Goal: Task Accomplishment & Management: Complete application form

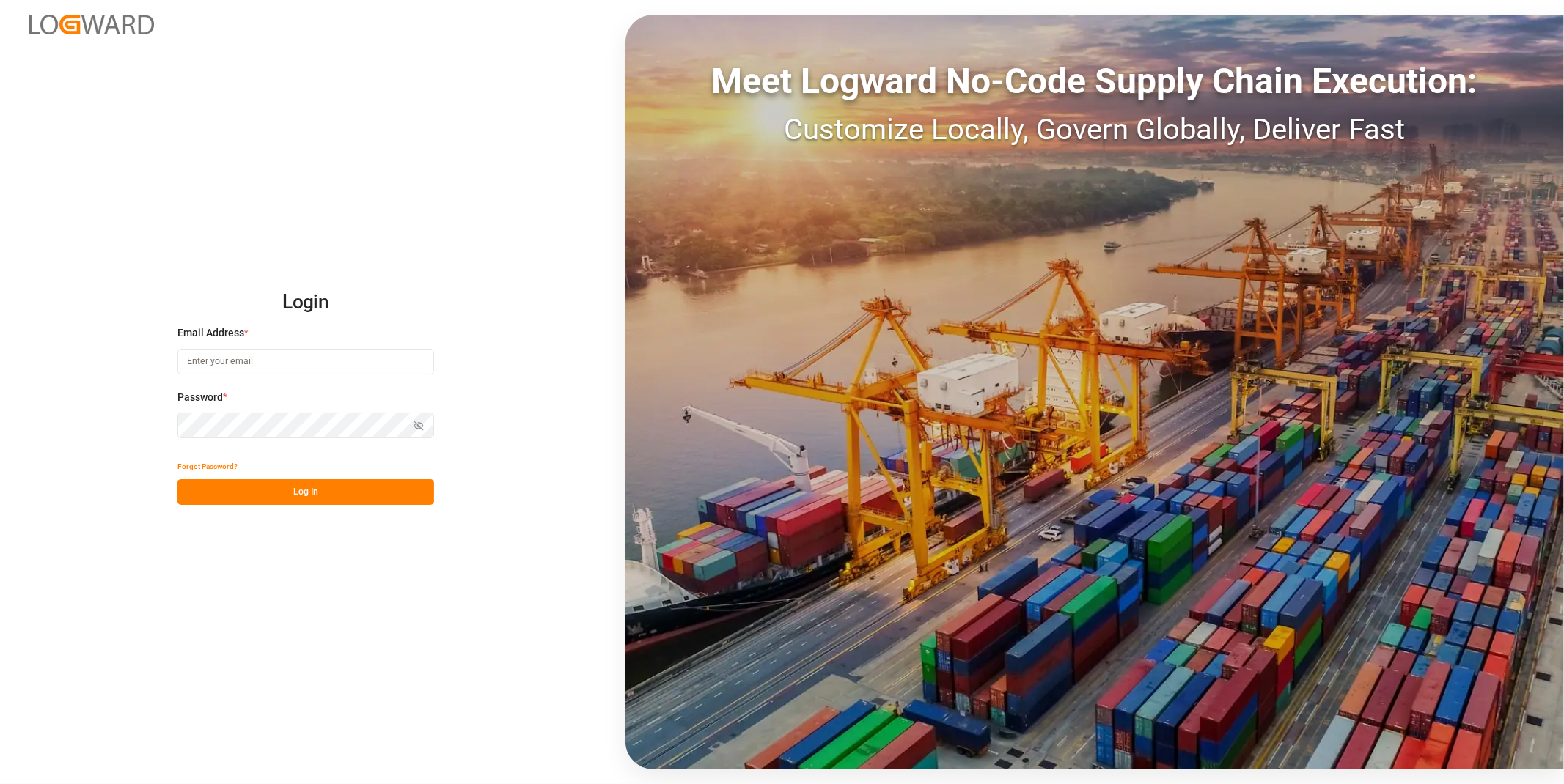
type input "[EMAIL_ADDRESS][DOMAIN_NAME]"
click at [347, 488] on button "Log In" at bounding box center [306, 492] width 257 height 25
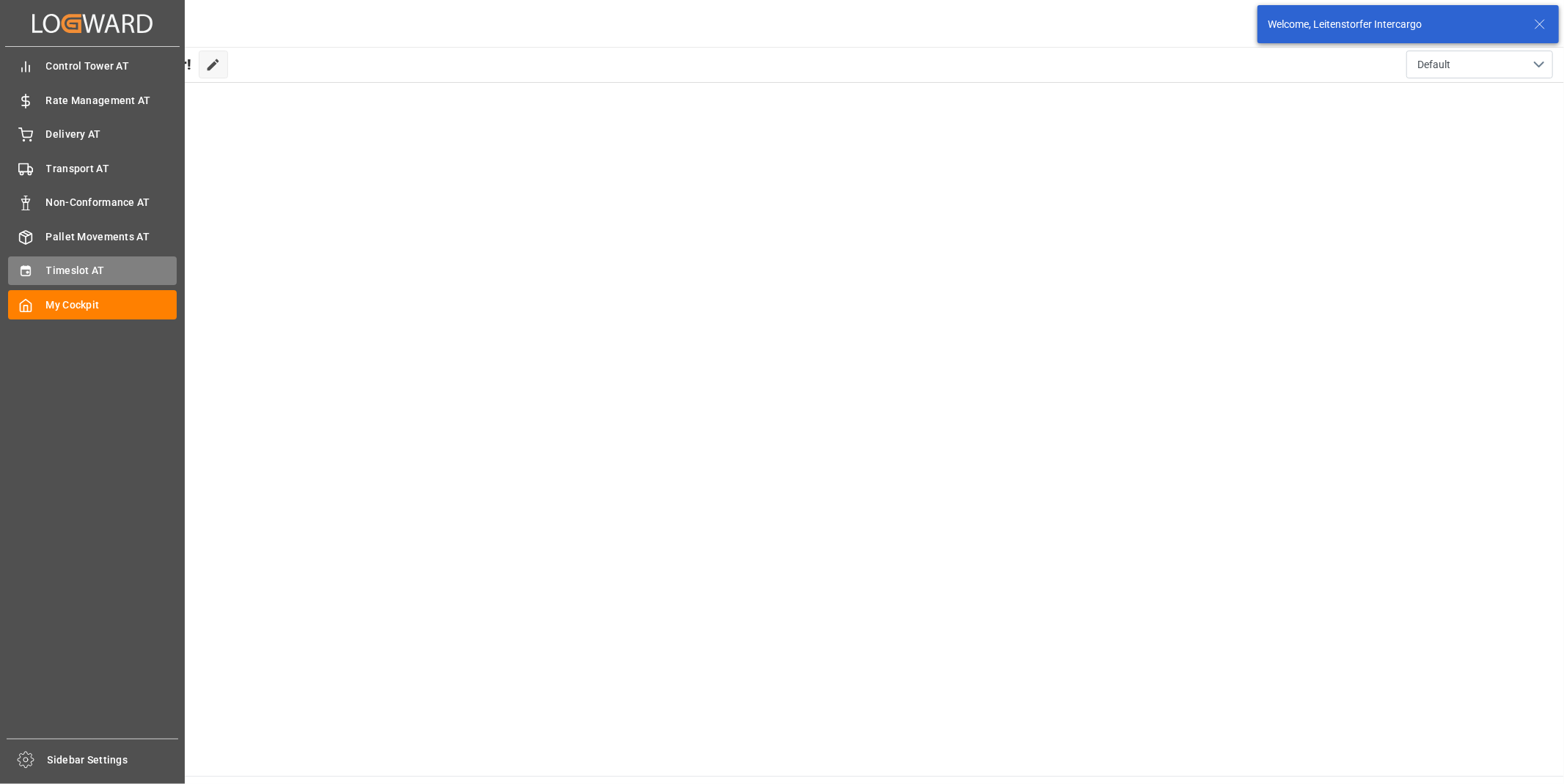
click at [39, 261] on div "Timeslot AT Timeslot AT" at bounding box center [92, 271] width 169 height 28
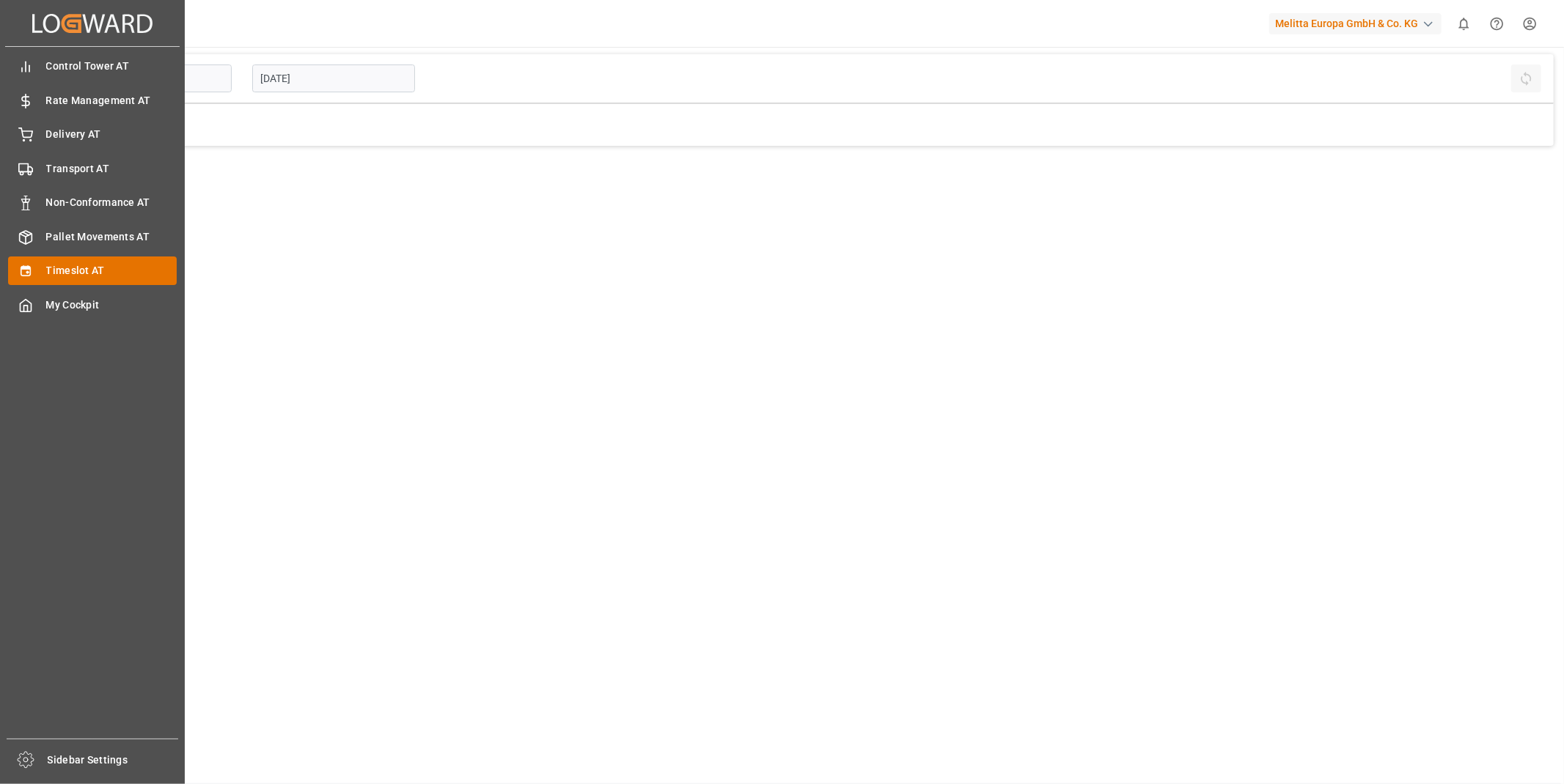
type input "Inbound AT"
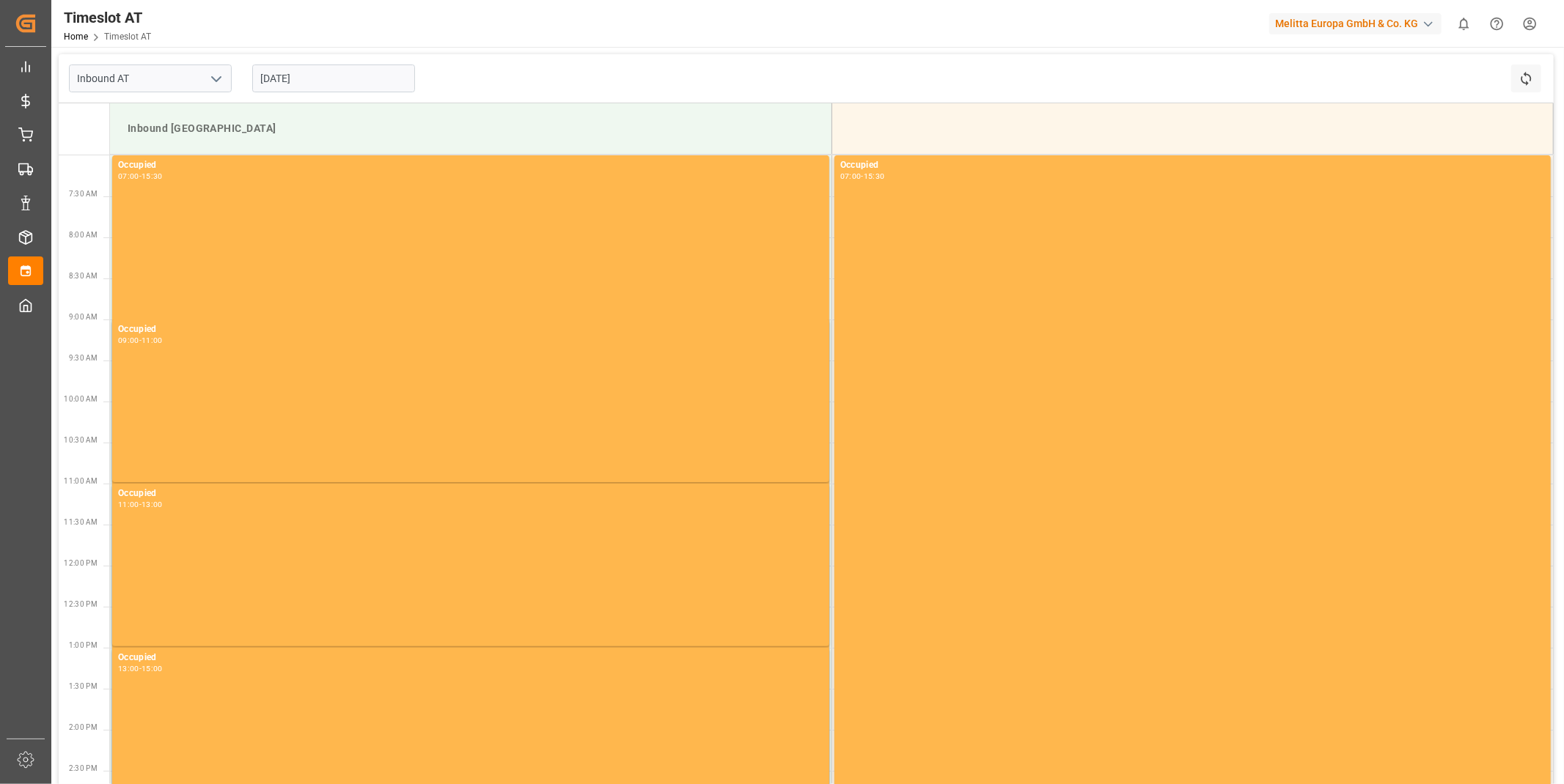
click at [287, 79] on input "[DATE]" at bounding box center [333, 78] width 163 height 28
click at [220, 85] on icon "open menu" at bounding box center [216, 79] width 17 height 17
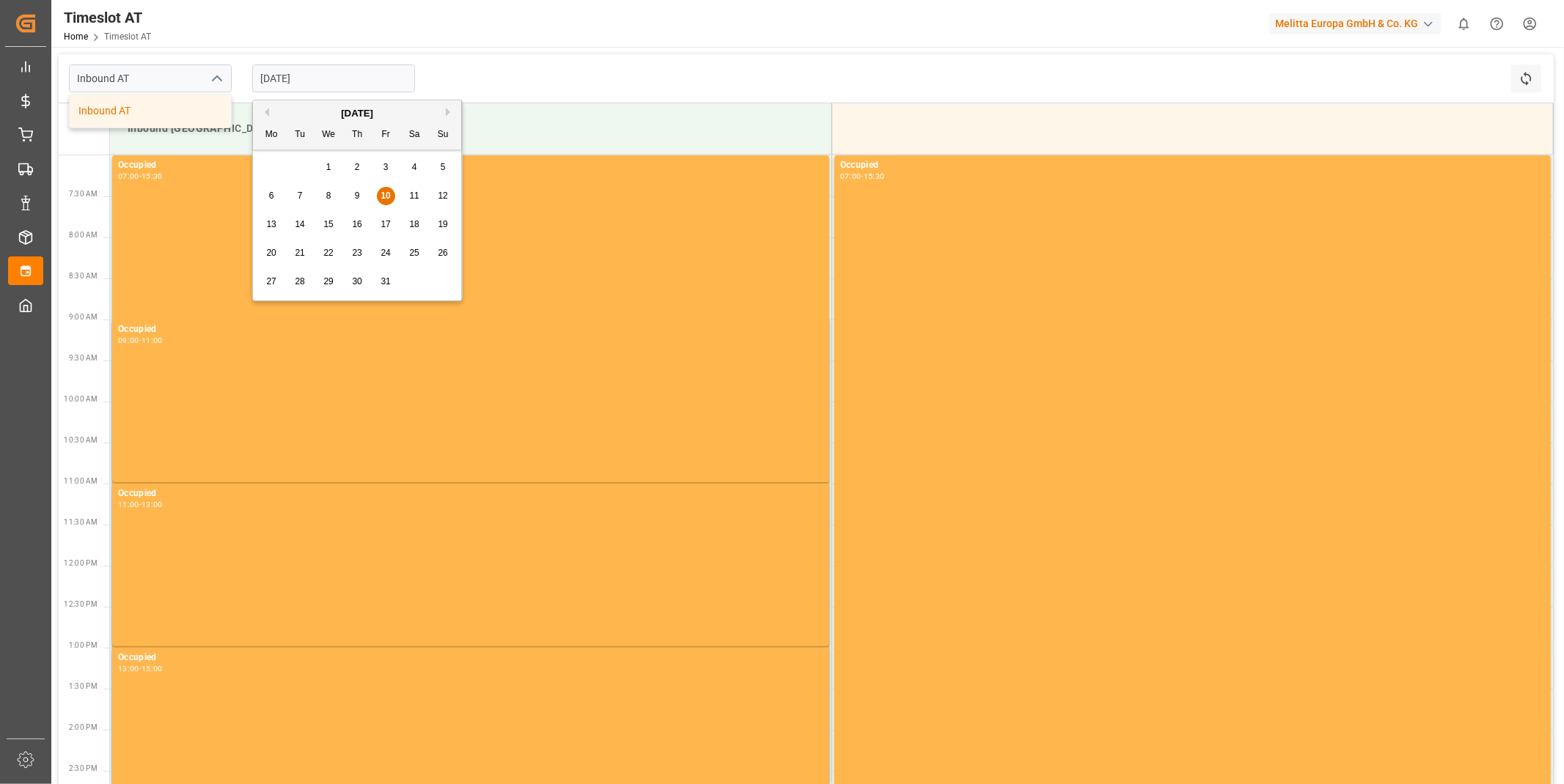
click at [314, 77] on input "[DATE]" at bounding box center [333, 78] width 163 height 28
click at [301, 222] on span "14" at bounding box center [299, 225] width 10 height 10
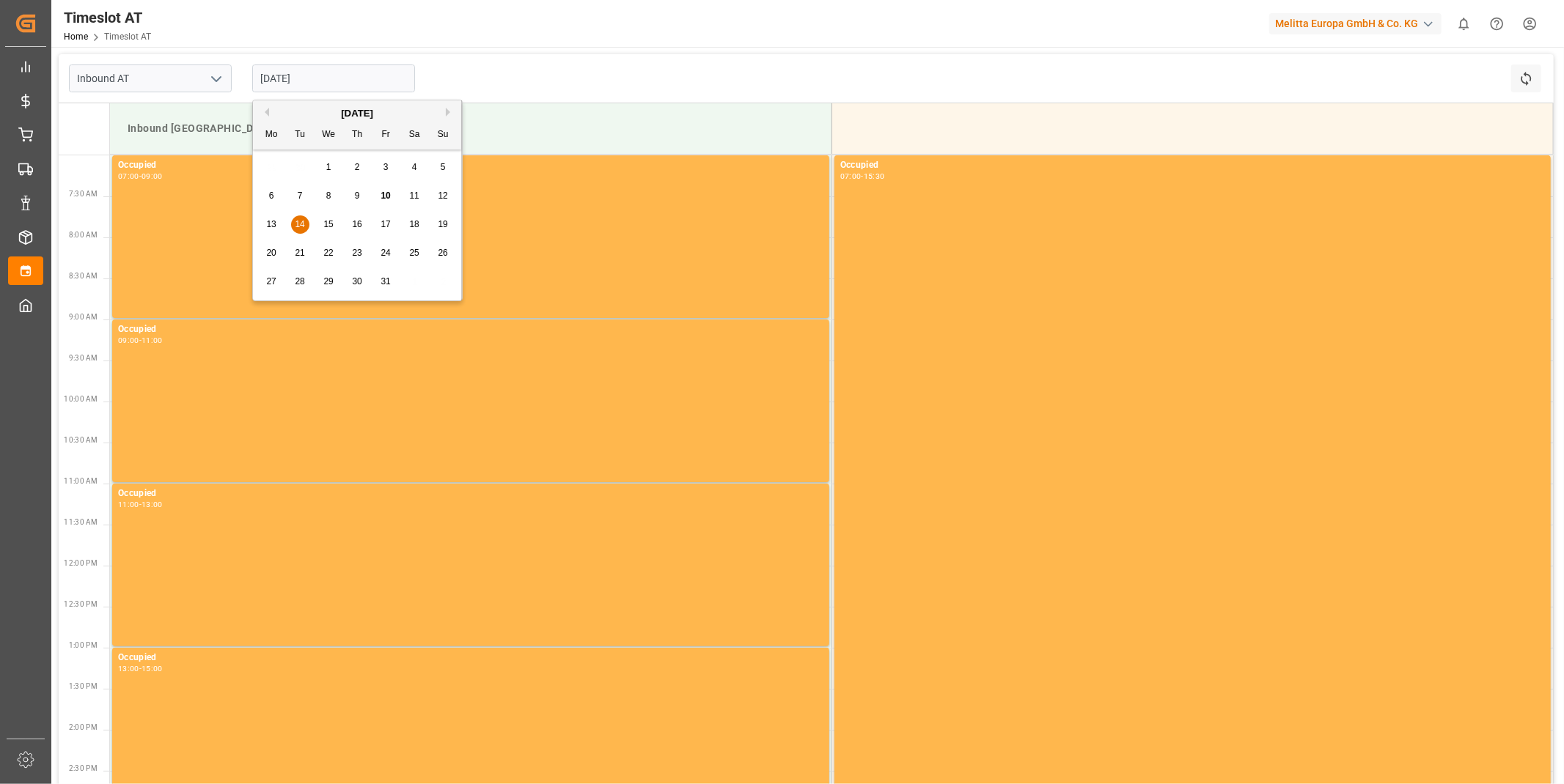
click at [327, 70] on input "[DATE]" at bounding box center [333, 78] width 163 height 28
click at [327, 221] on span "15" at bounding box center [328, 225] width 10 height 10
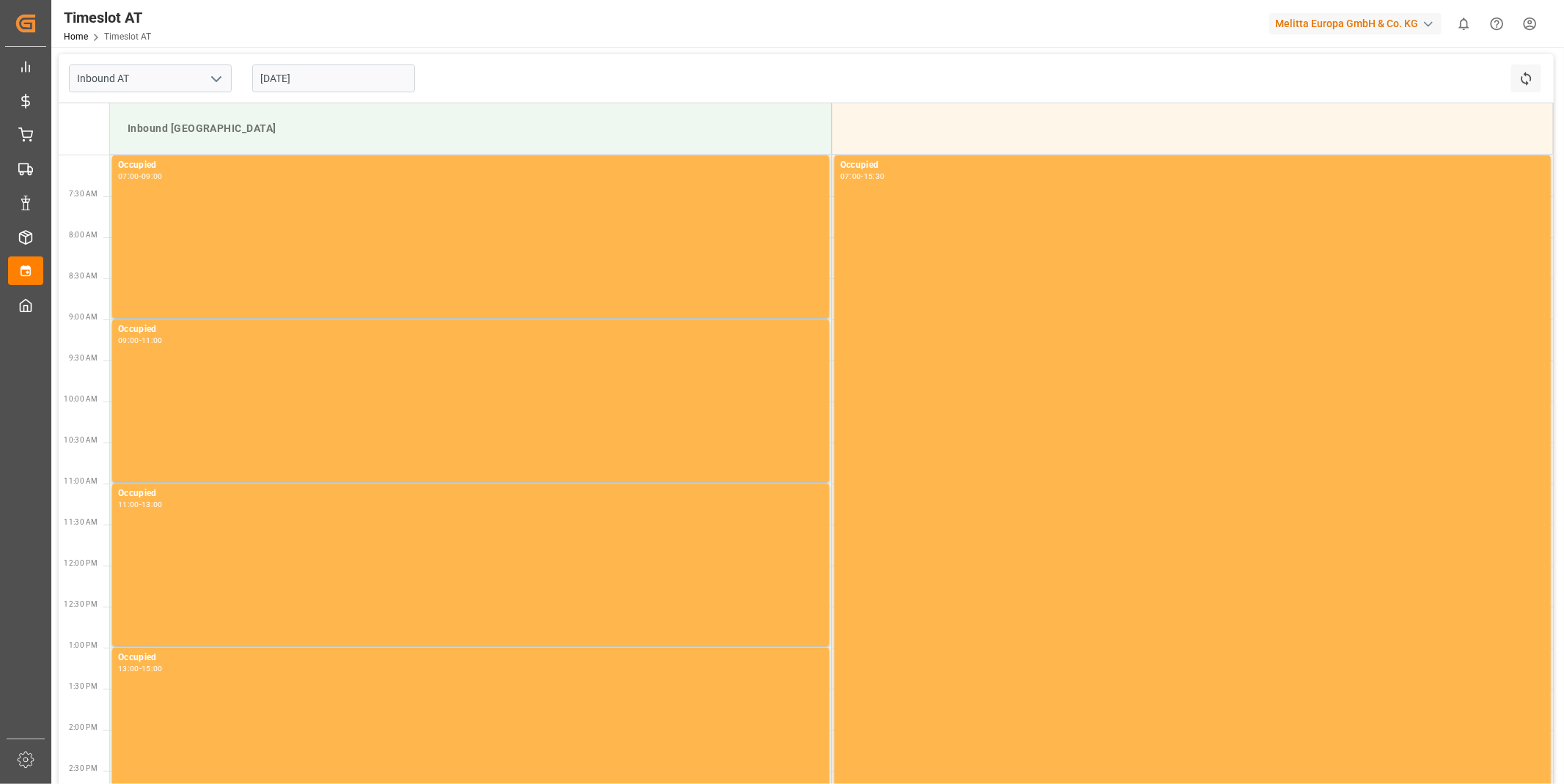
click at [324, 74] on input "[DATE]" at bounding box center [333, 78] width 163 height 28
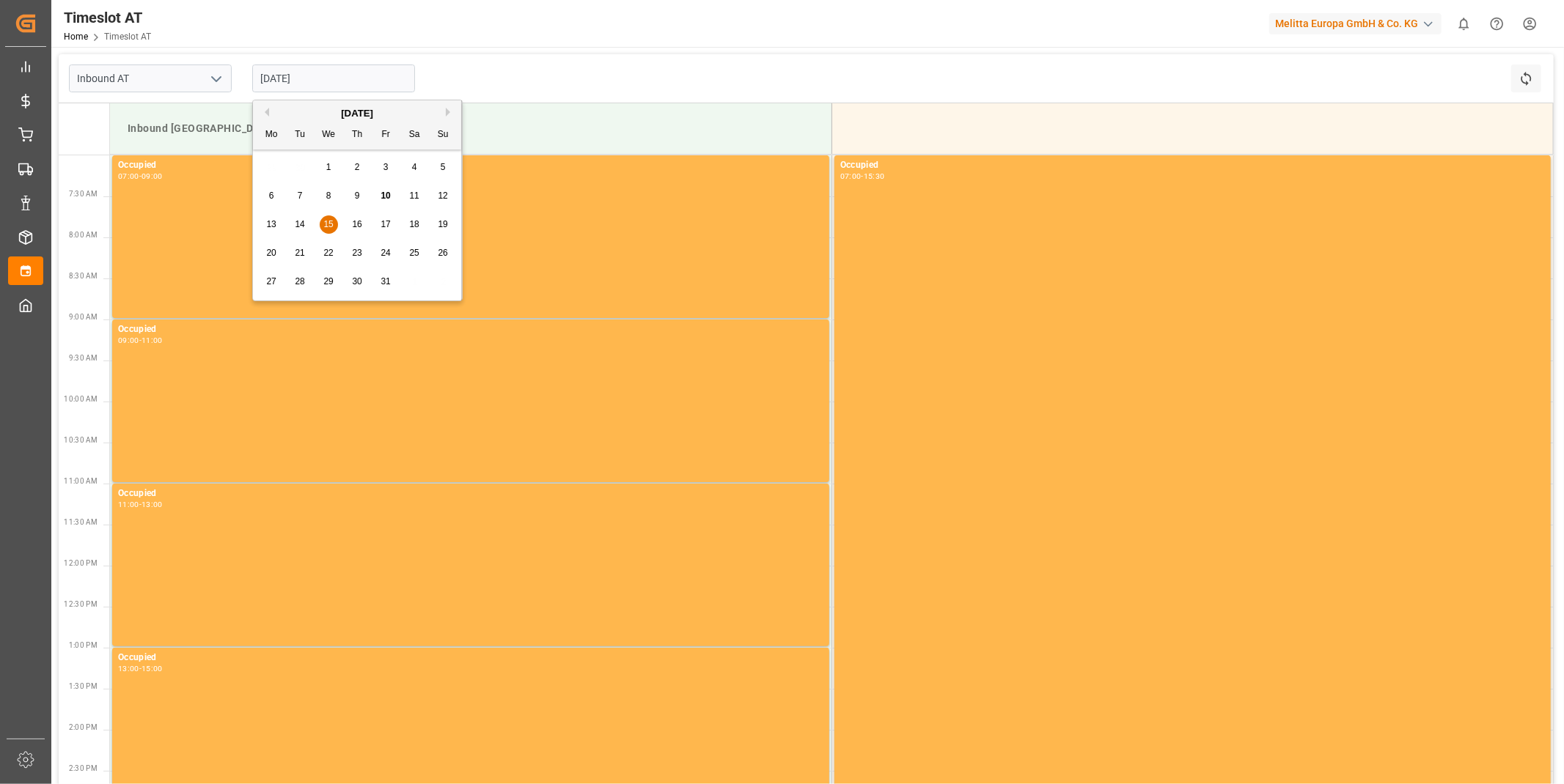
click at [358, 220] on span "16" at bounding box center [357, 225] width 10 height 10
type input "[DATE]"
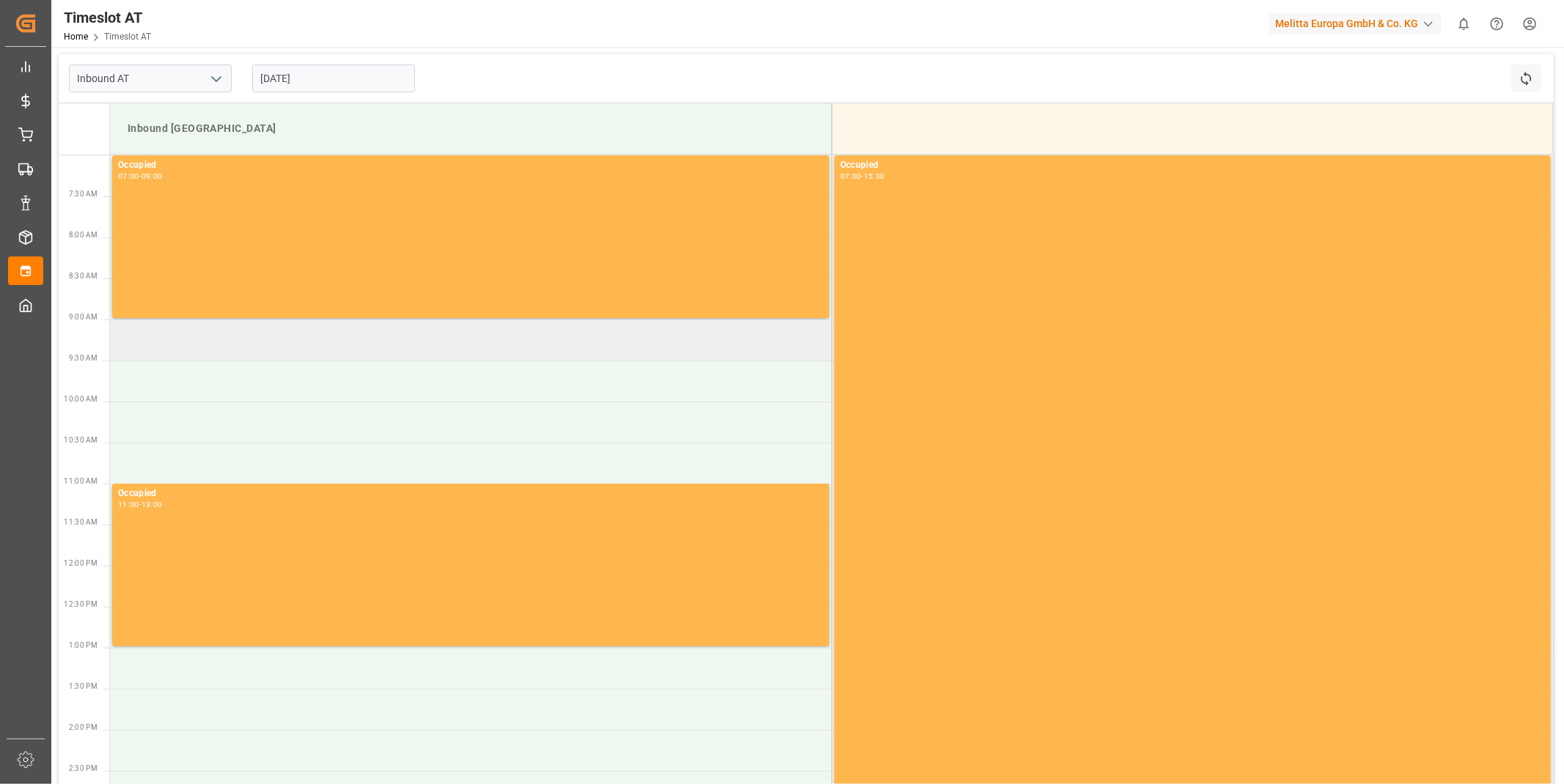
click at [314, 359] on td at bounding box center [470, 340] width 721 height 41
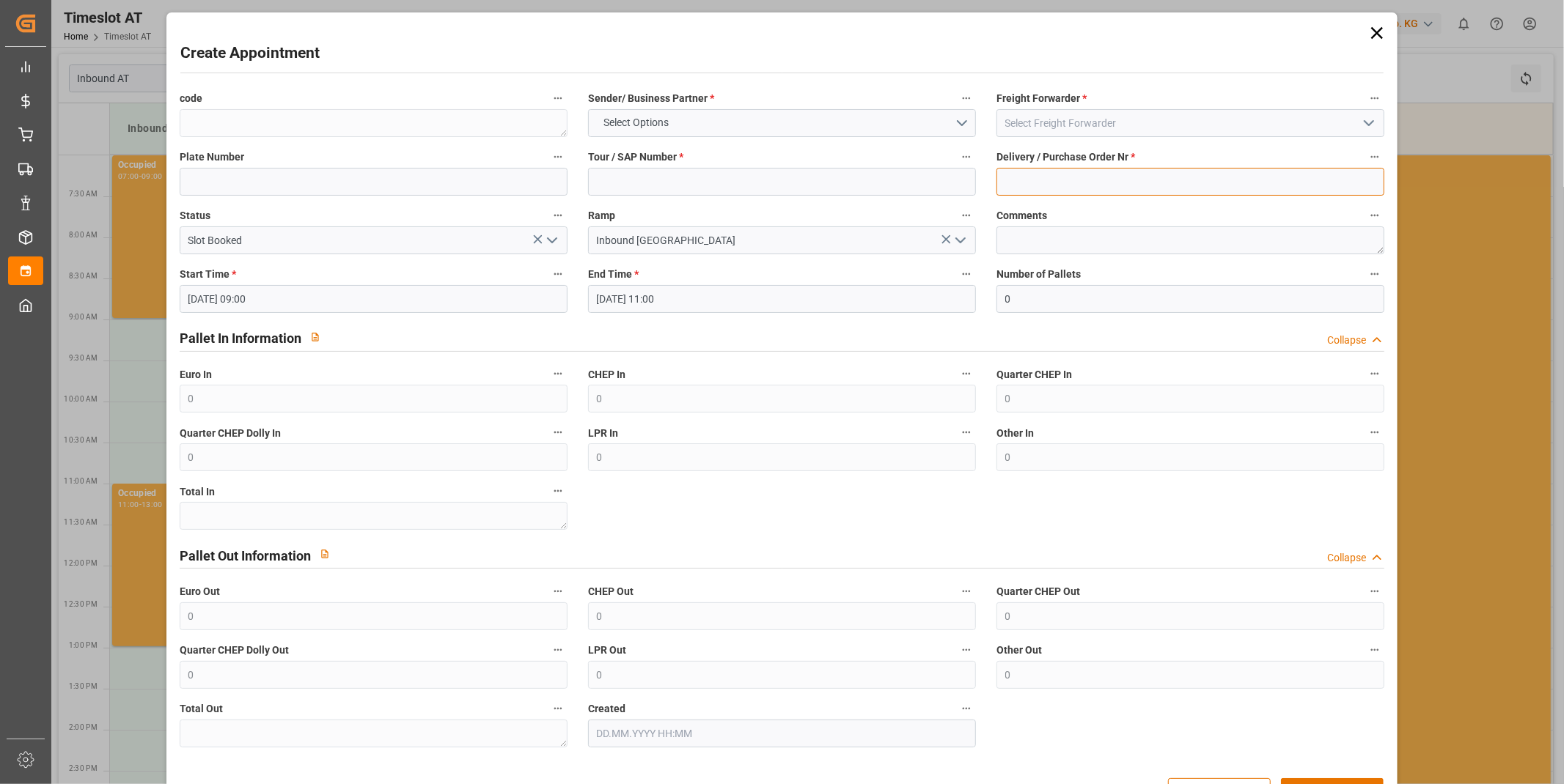
click at [1094, 176] on input at bounding box center [1190, 181] width 388 height 28
paste input "92566681+92566682+92566683"
type input "92566681+92566682+92566683"
click at [1132, 112] on input at bounding box center [1190, 123] width 388 height 28
click at [1088, 113] on input at bounding box center [1190, 123] width 388 height 28
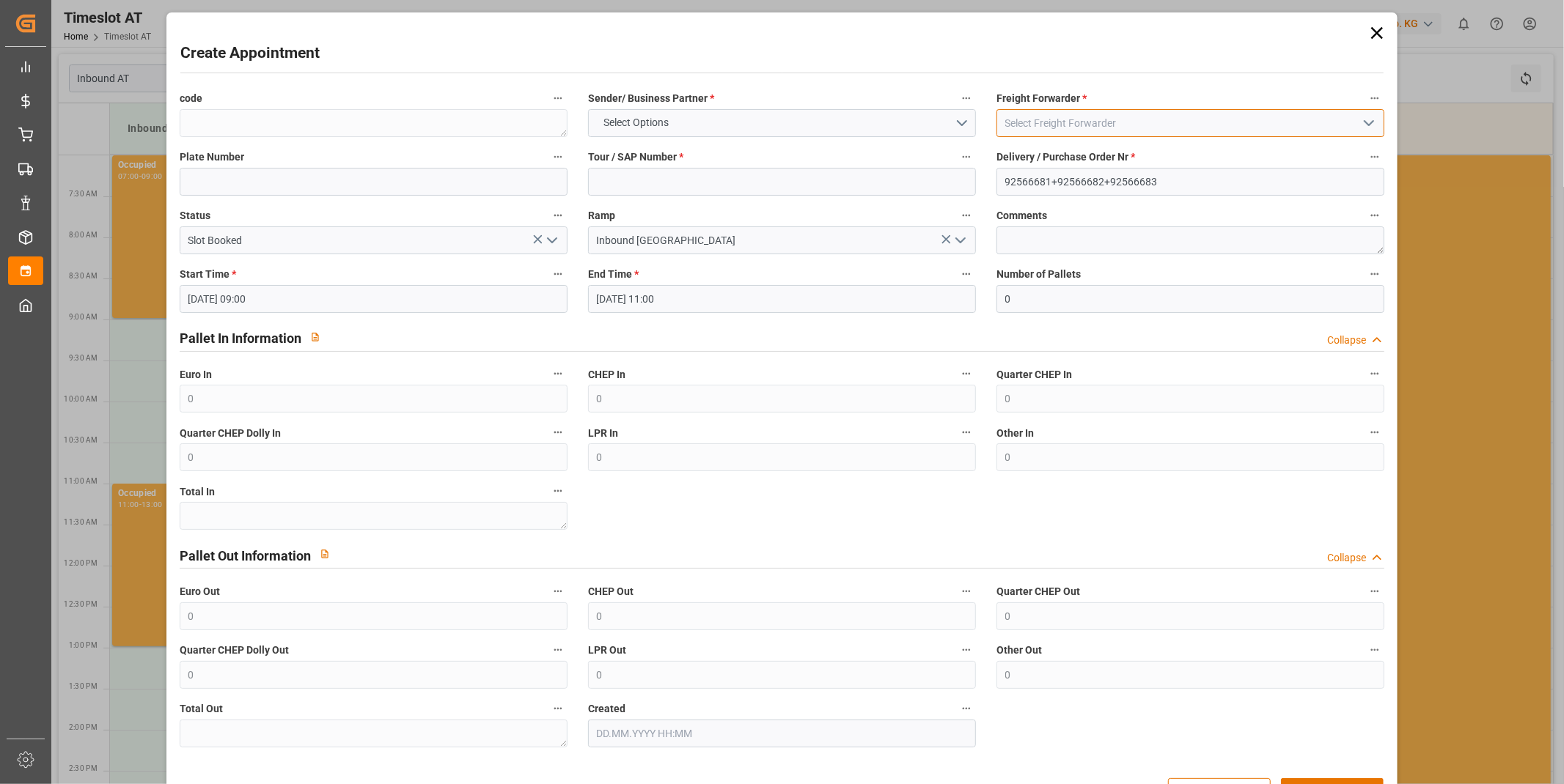
click at [1097, 133] on input at bounding box center [1190, 123] width 388 height 28
click at [1100, 124] on input at bounding box center [1190, 123] width 388 height 28
click at [1365, 124] on polyline "open menu" at bounding box center [1369, 123] width 9 height 4
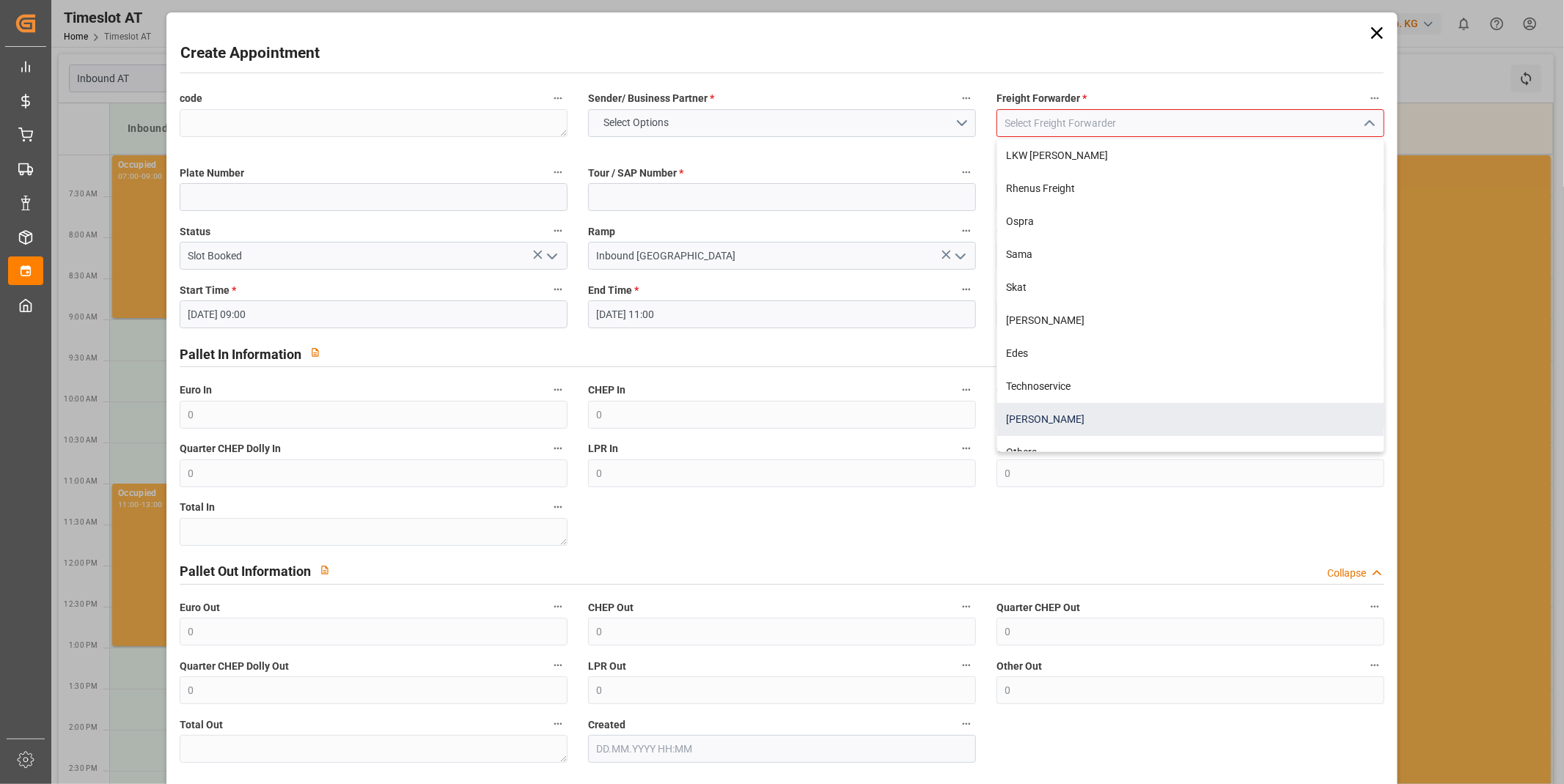
scroll to position [150, 0]
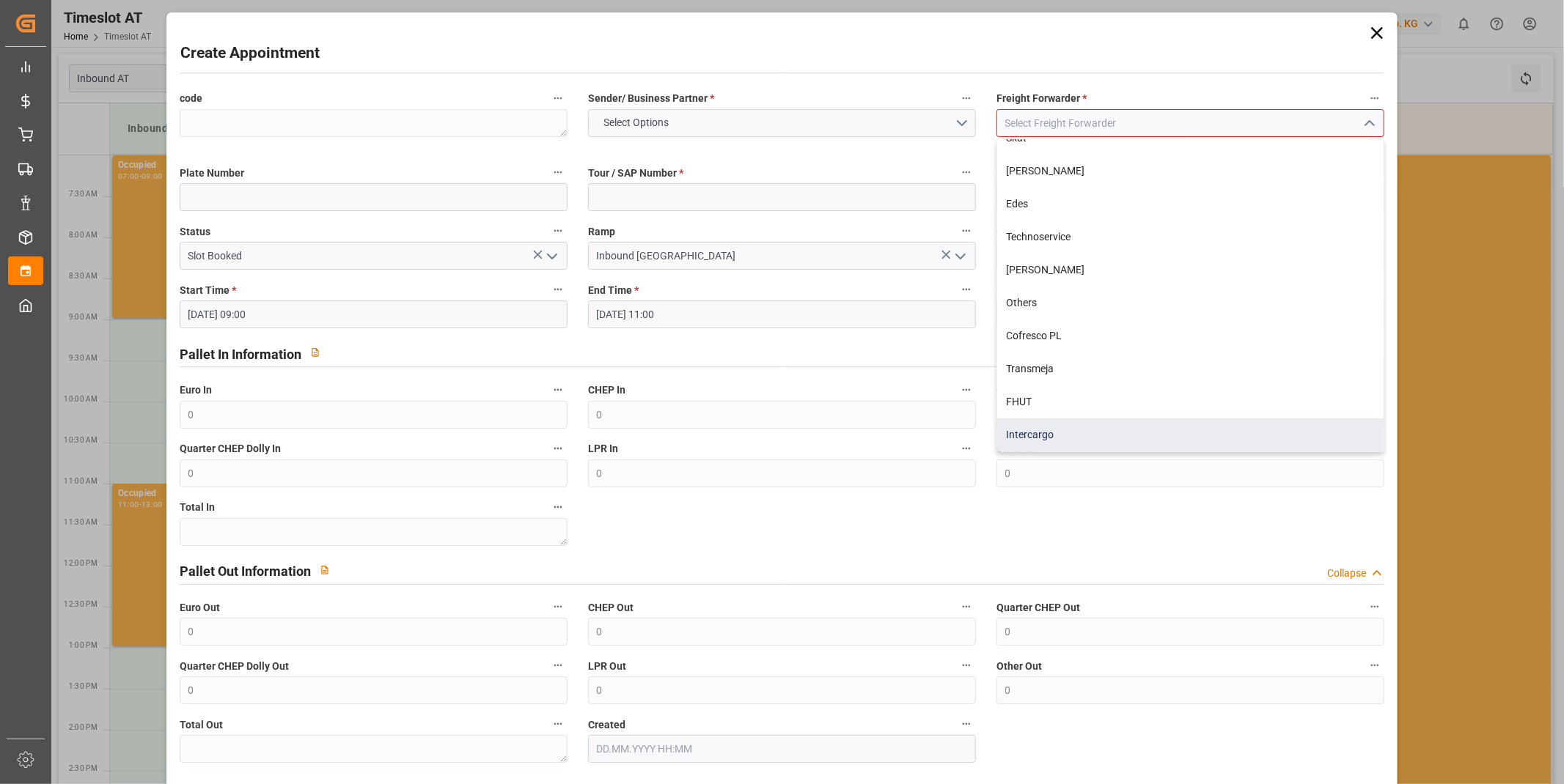
click at [1057, 425] on div "Intercargo" at bounding box center [1190, 435] width 387 height 33
type input "Intercargo"
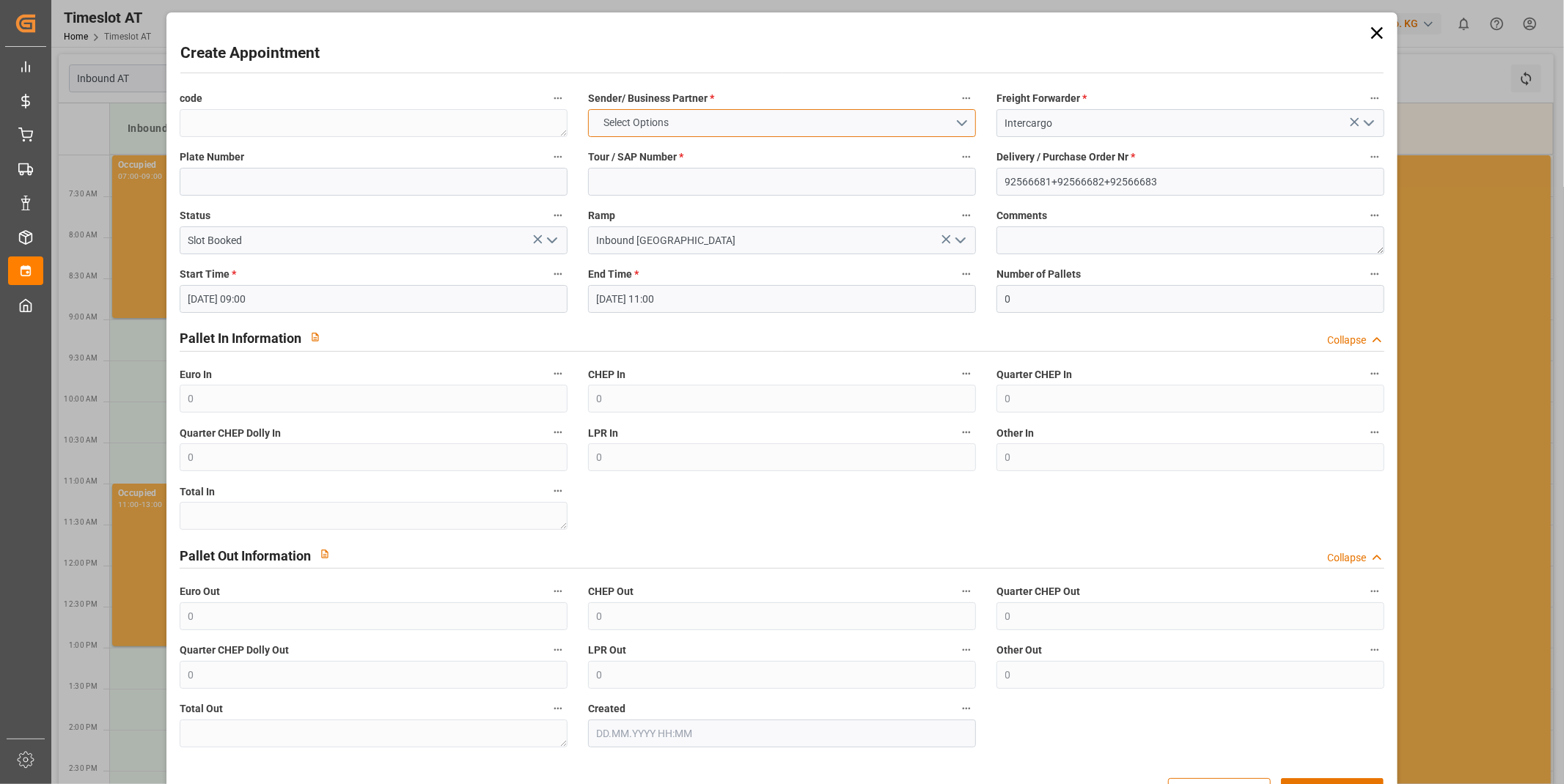
click at [774, 114] on button "Select Options" at bounding box center [782, 123] width 388 height 28
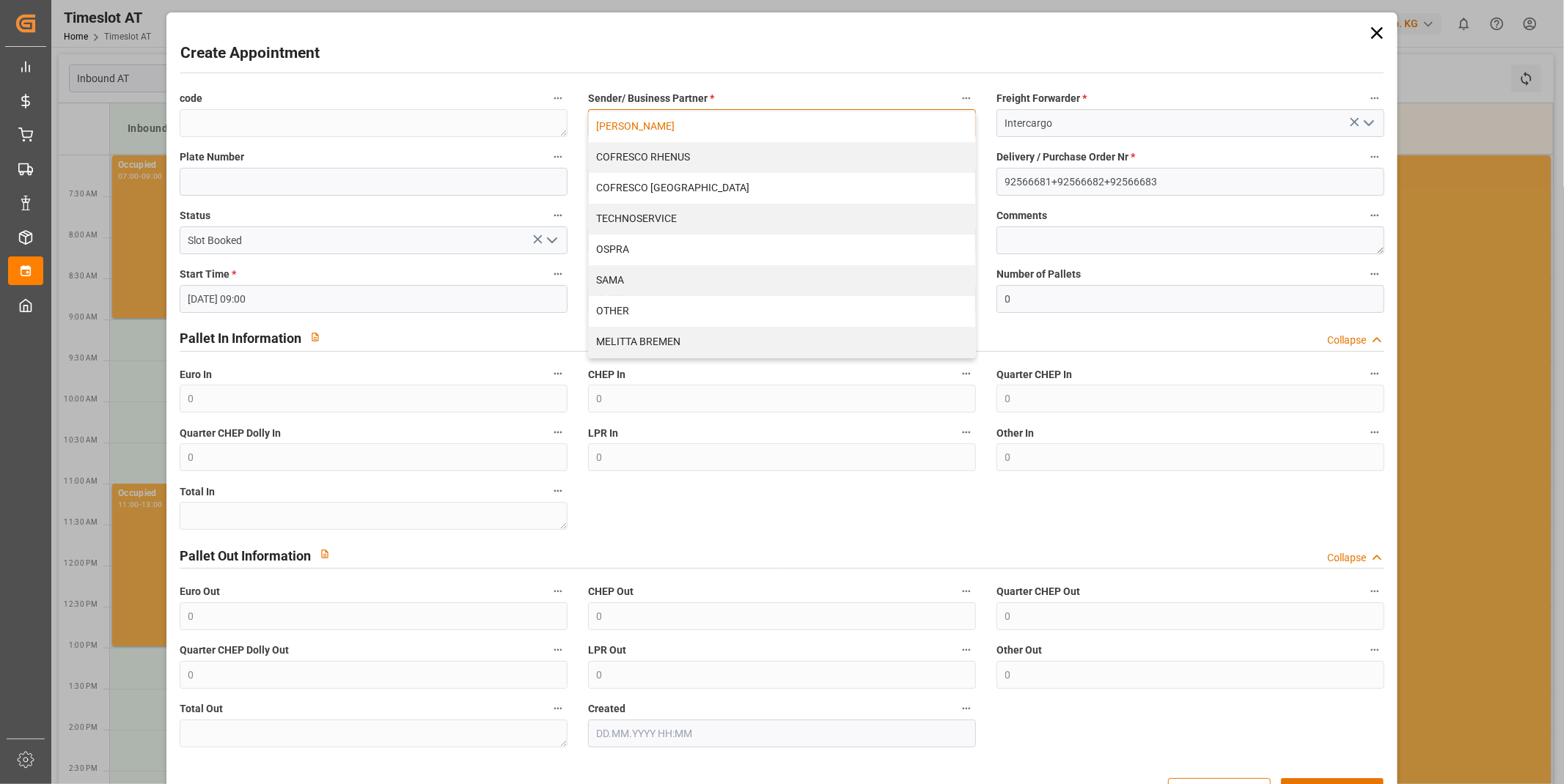
click at [686, 126] on div "[PERSON_NAME]" at bounding box center [782, 127] width 387 height 31
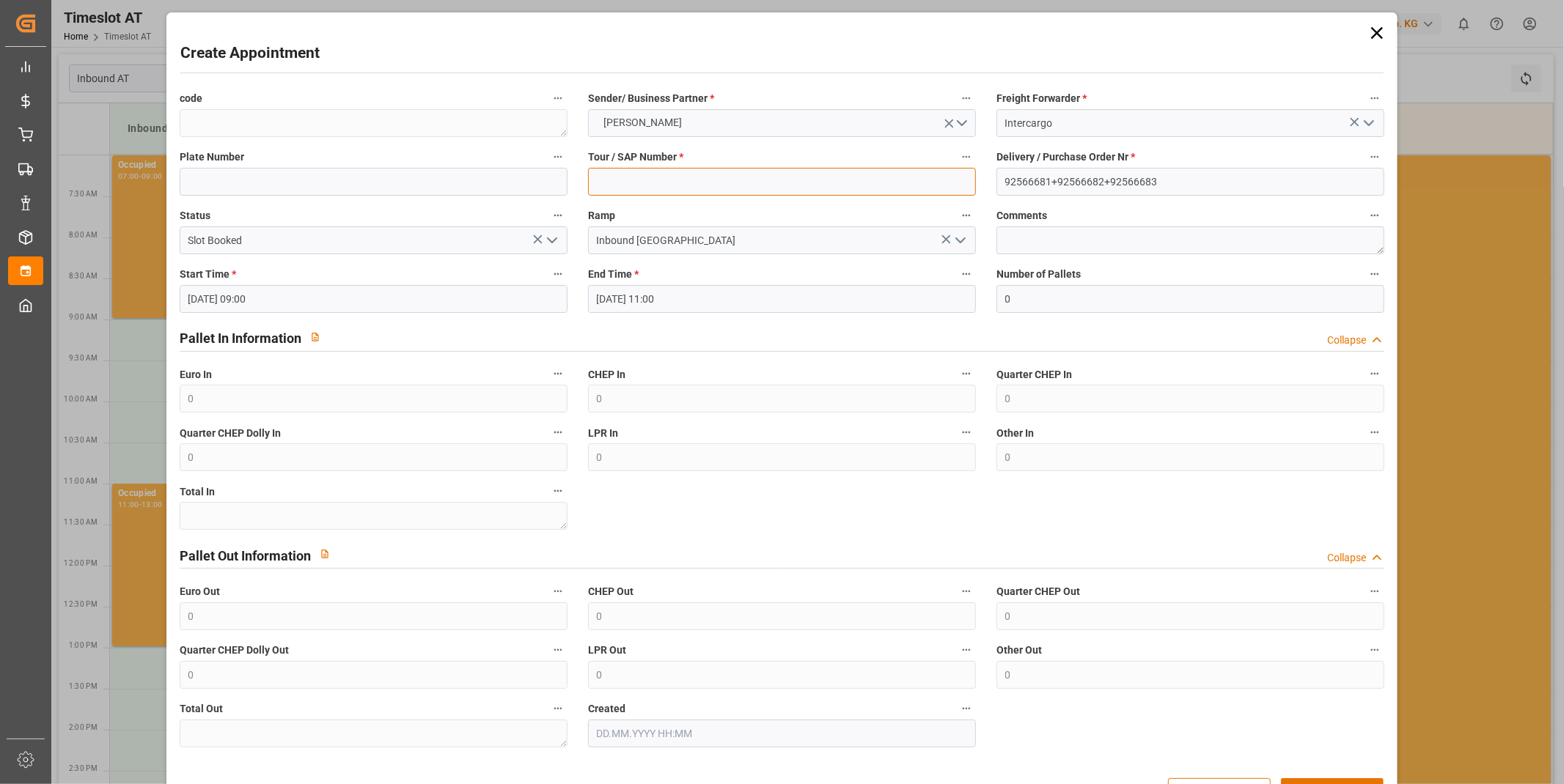
drag, startPoint x: 682, startPoint y: 172, endPoint x: 488, endPoint y: 238, distance: 204.9
click at [682, 172] on input at bounding box center [782, 181] width 388 height 28
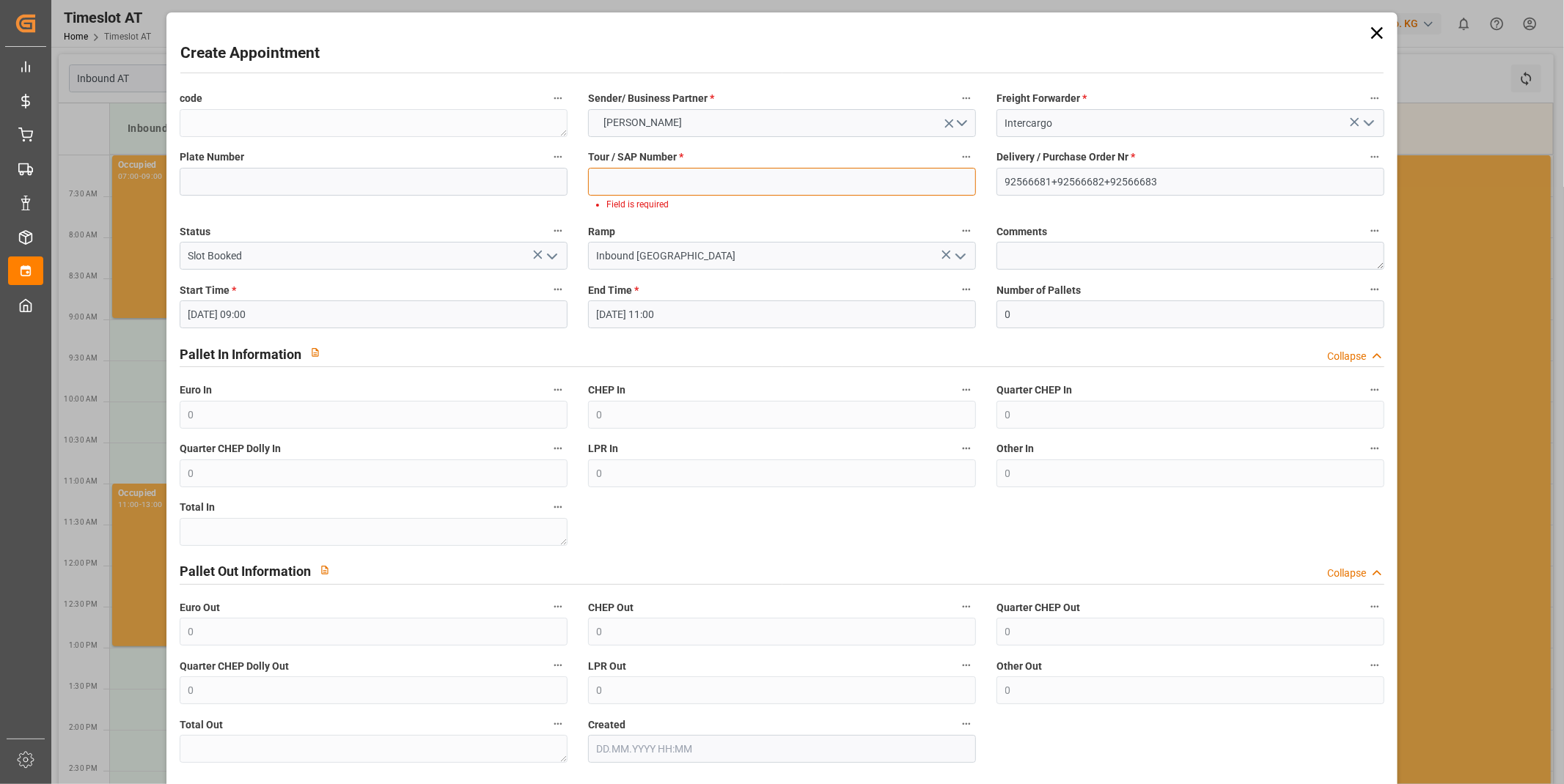
click at [670, 173] on input at bounding box center [782, 181] width 388 height 28
paste input "400053775"
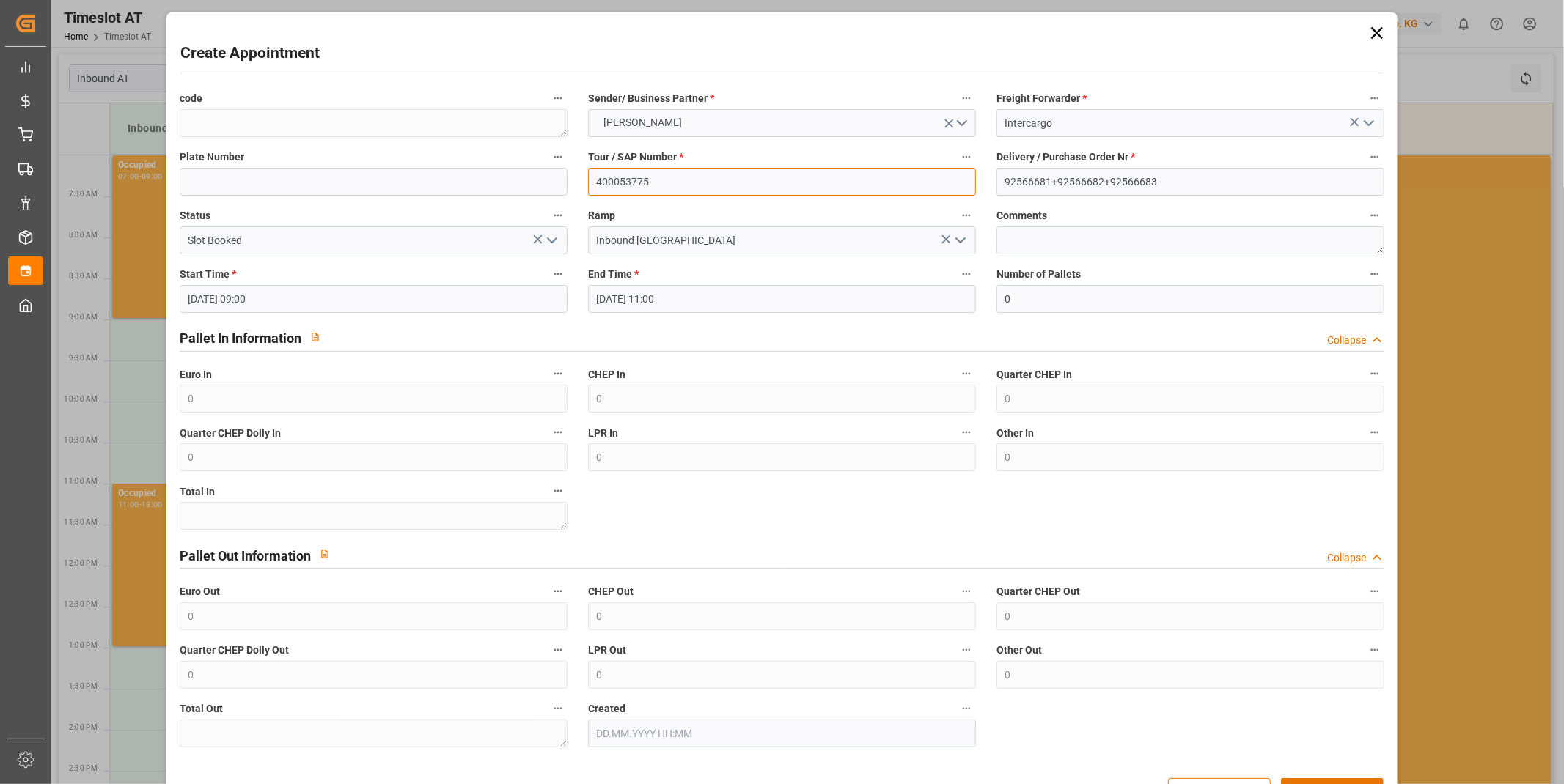
type input "400053775"
click at [324, 302] on input "[DATE] 09:00" at bounding box center [374, 299] width 388 height 28
drag, startPoint x: 285, startPoint y: 447, endPoint x: 291, endPoint y: 442, distance: 7.8
click at [287, 445] on span "16" at bounding box center [283, 445] width 10 height 10
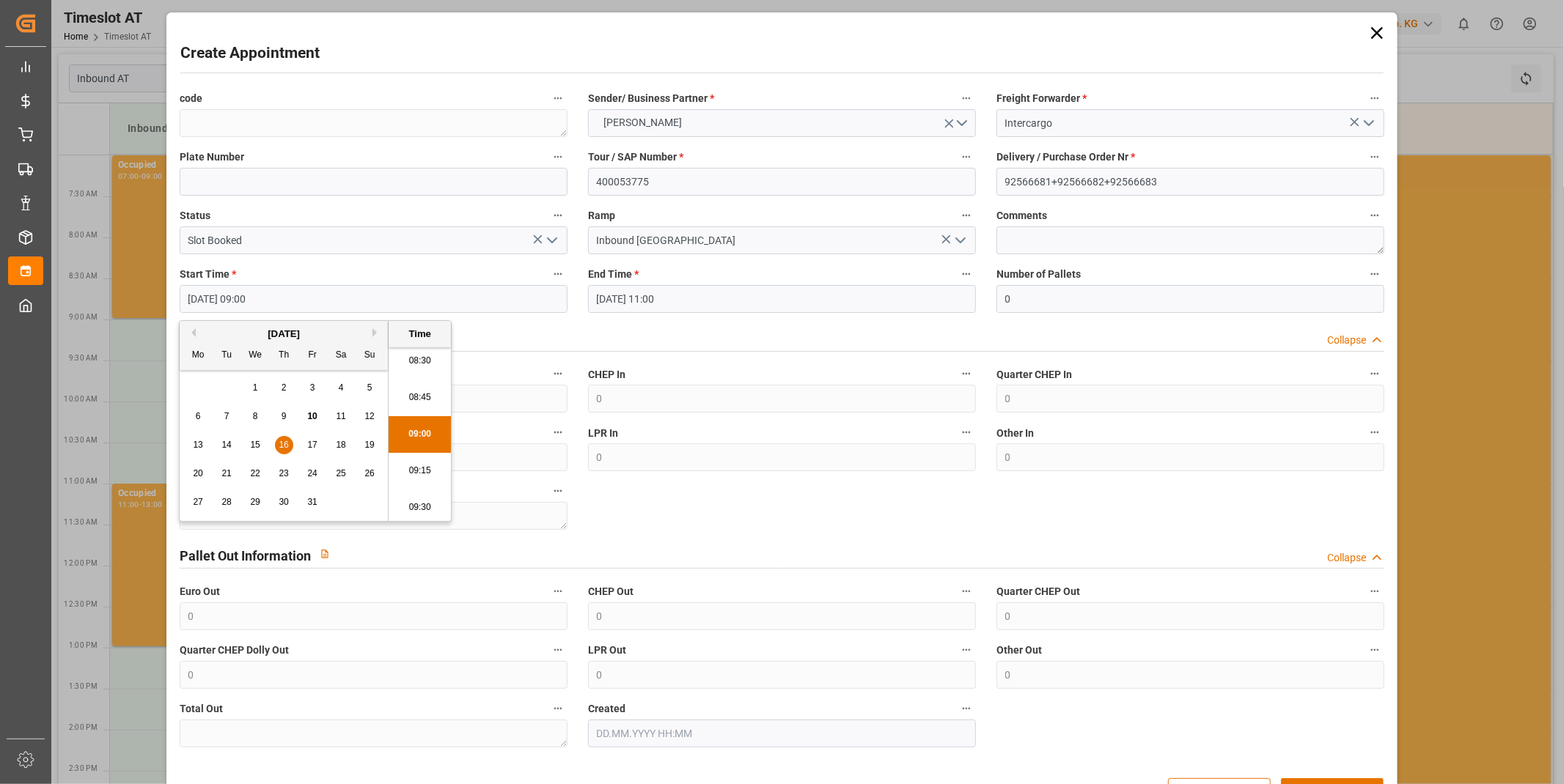
click at [433, 436] on li "09:00" at bounding box center [419, 434] width 62 height 37
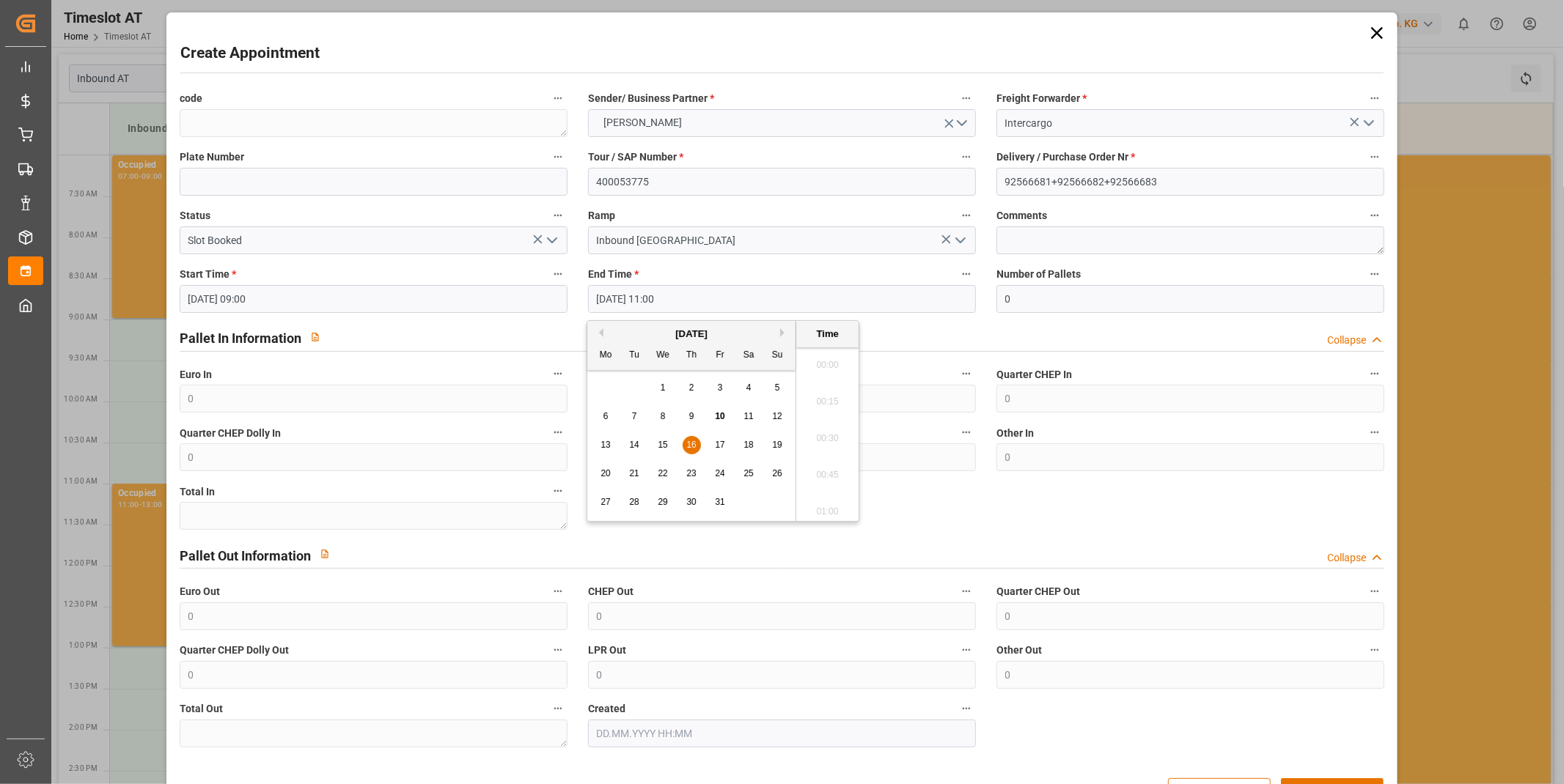
click at [664, 286] on input "[DATE] 11:00" at bounding box center [782, 299] width 388 height 28
drag, startPoint x: 693, startPoint y: 443, endPoint x: 809, endPoint y: 430, distance: 116.7
click at [694, 443] on span "16" at bounding box center [691, 445] width 10 height 10
click at [838, 431] on li "11:00" at bounding box center [827, 434] width 62 height 37
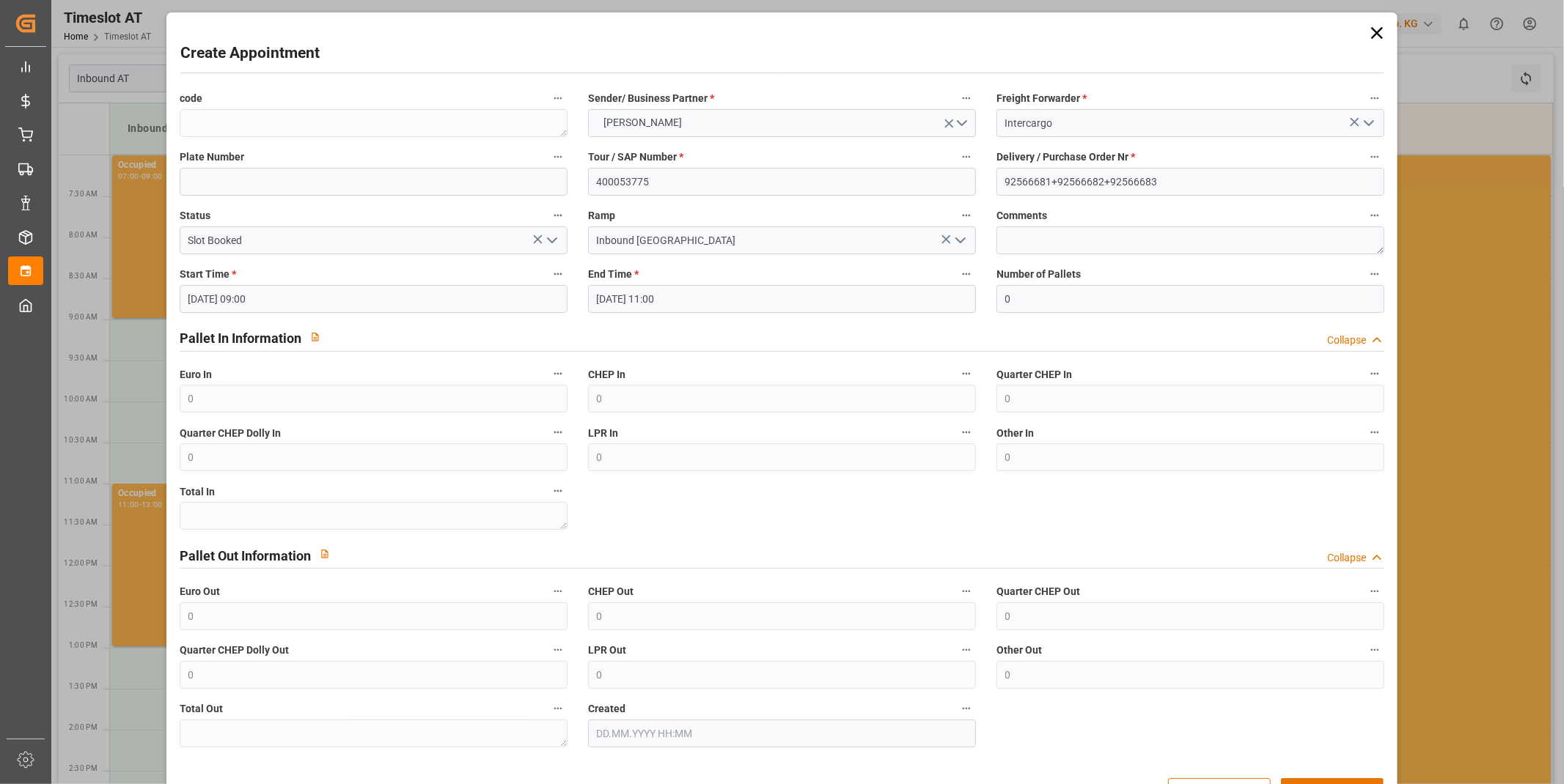
click at [840, 335] on div "Pallet In Information Collapse" at bounding box center [782, 337] width 1205 height 28
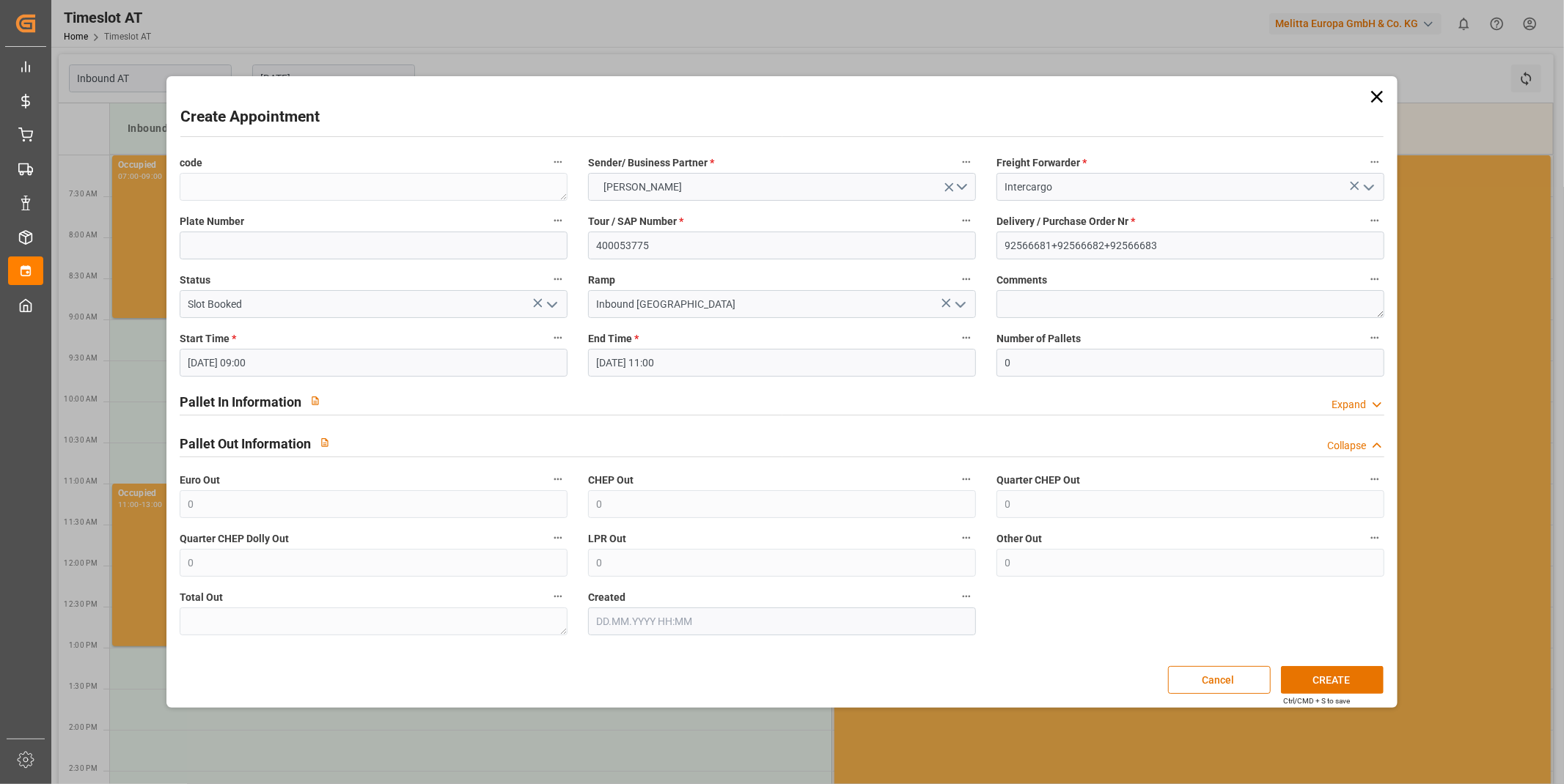
click at [924, 396] on div "Pallet In Information Expand" at bounding box center [782, 401] width 1205 height 28
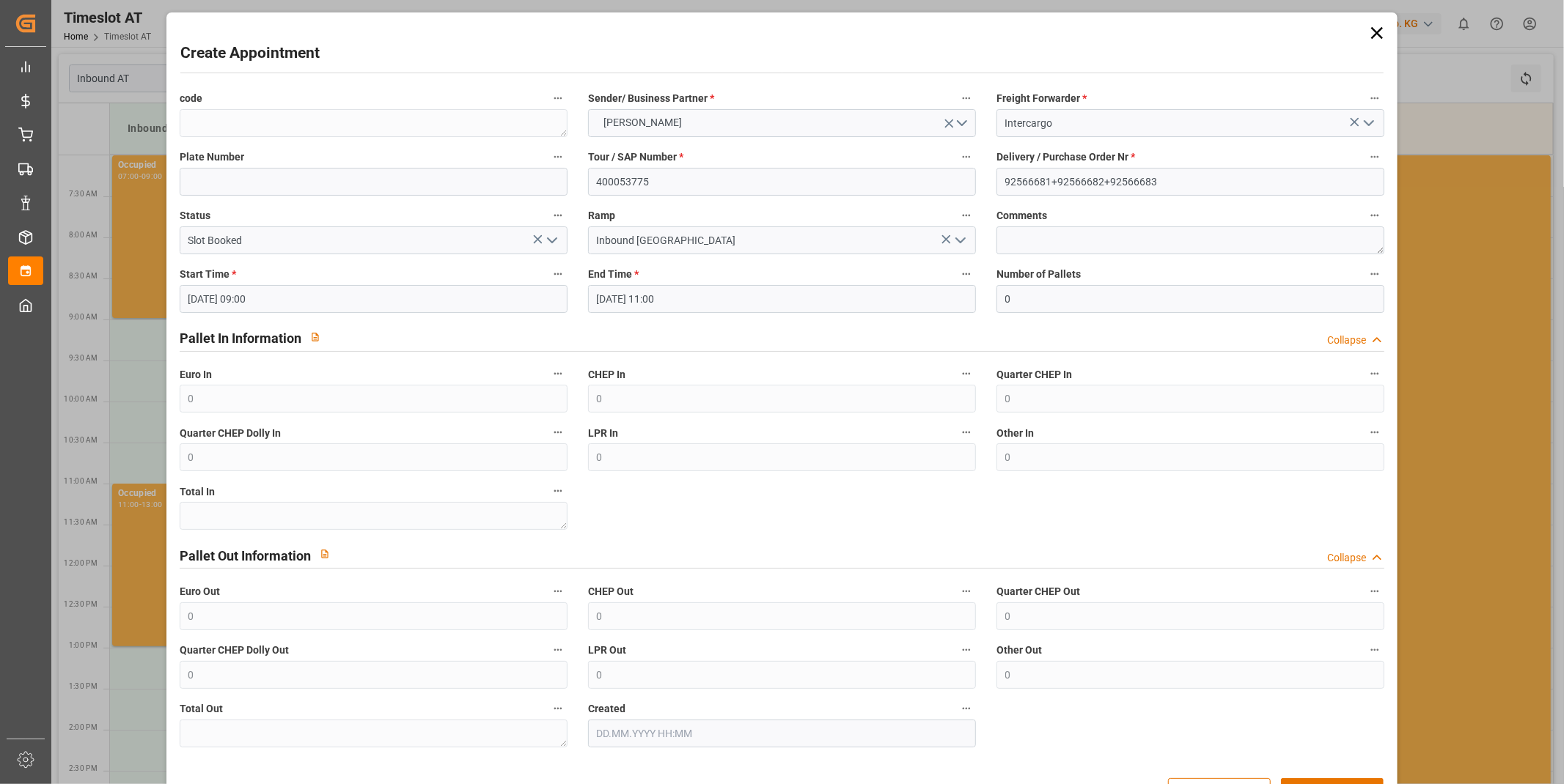
click at [912, 343] on div "Pallet In Information Collapse" at bounding box center [782, 337] width 1205 height 28
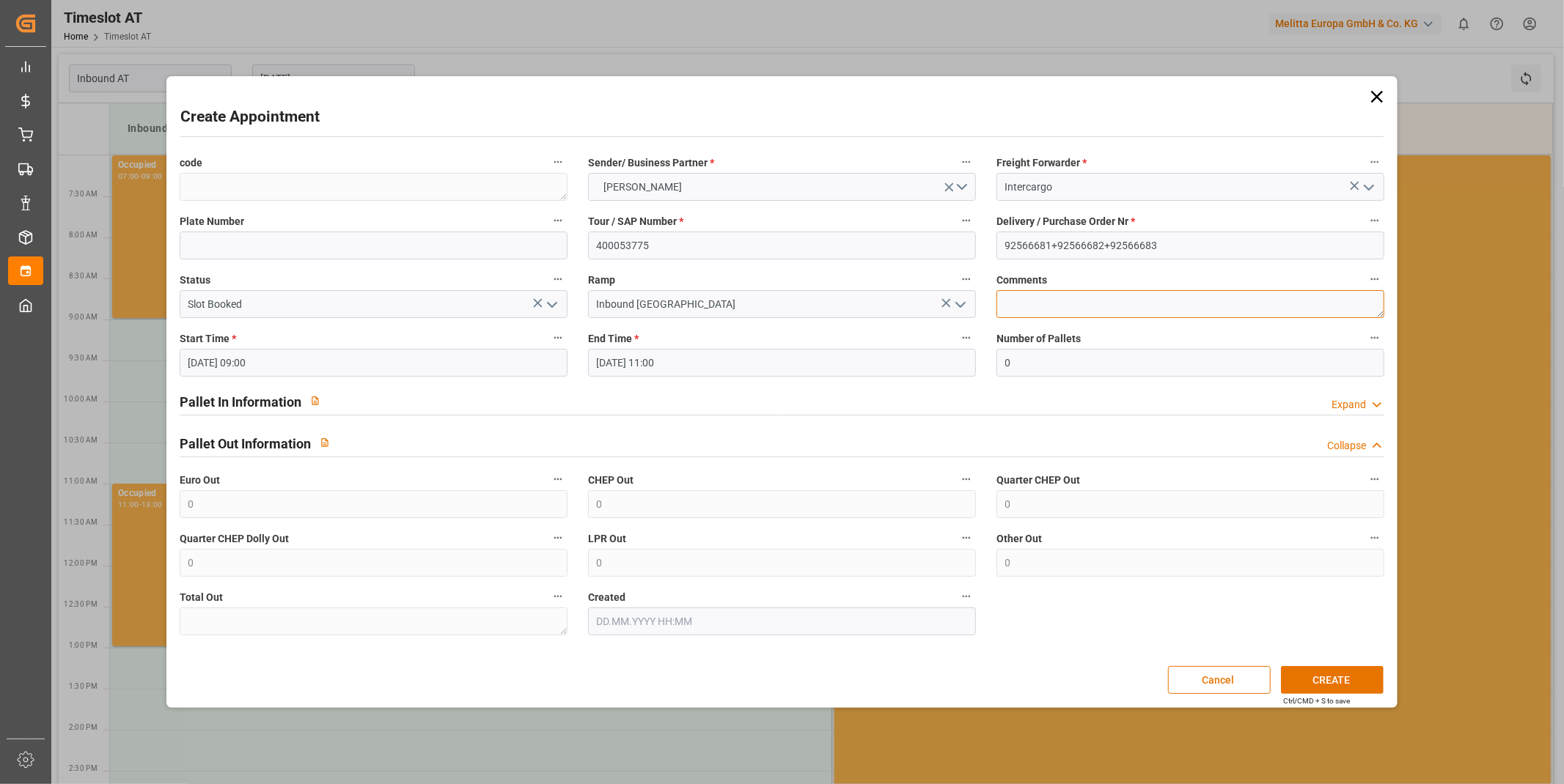
click at [1142, 303] on textarea at bounding box center [1190, 304] width 388 height 28
click at [1097, 358] on input "0" at bounding box center [1190, 362] width 388 height 28
type input "37"
click at [1355, 678] on button "CREATE" at bounding box center [1332, 680] width 103 height 28
